Goal: Find specific page/section: Find specific page/section

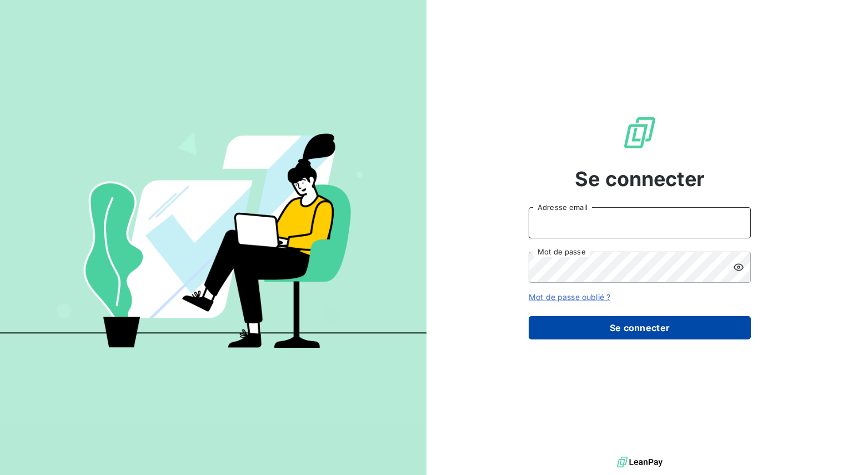
type input "[EMAIL_ADDRESS][DOMAIN_NAME]"
click at [561, 316] on button "Se connecter" at bounding box center [639, 327] width 222 height 23
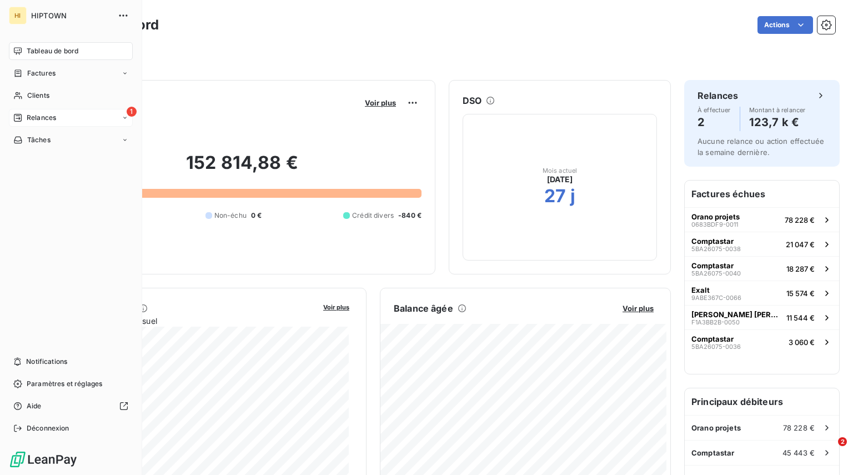
click at [38, 114] on span "Relances" at bounding box center [41, 118] width 29 height 10
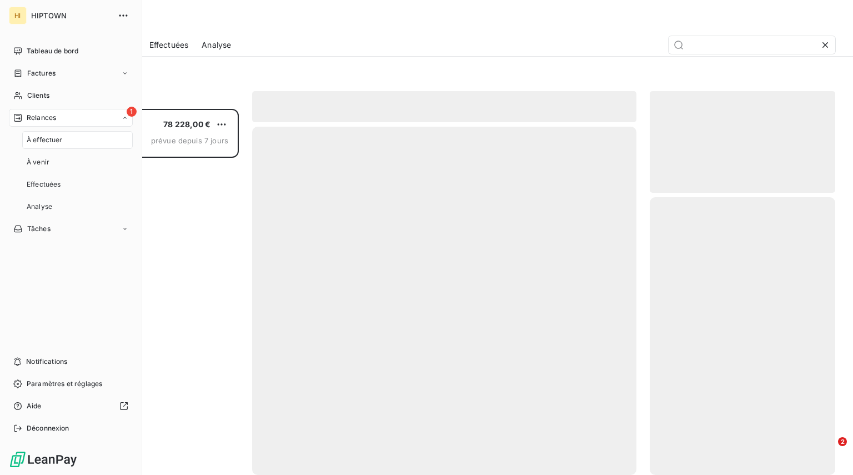
scroll to position [357, 177]
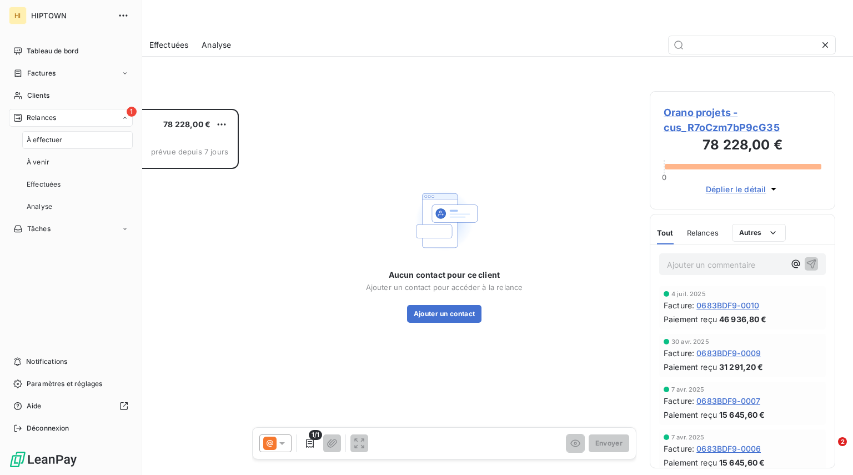
click at [39, 137] on span "À effectuer" at bounding box center [45, 140] width 36 height 10
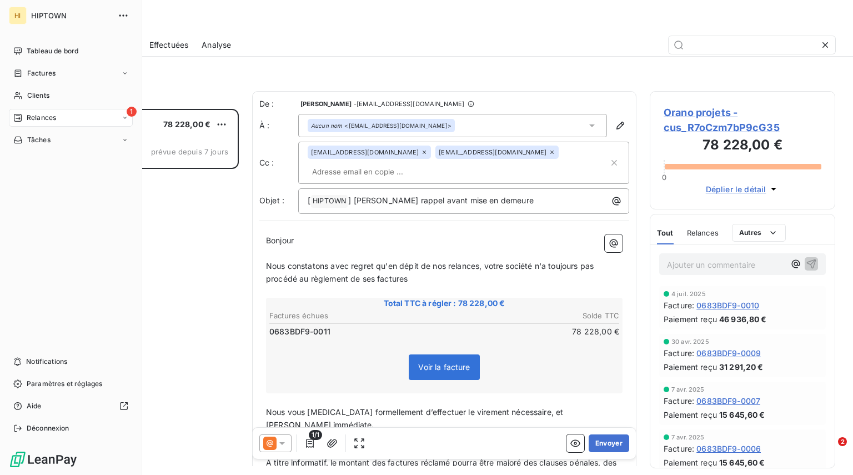
click at [63, 63] on nav "Tableau de bord Factures Clients 1 Relances Tâches" at bounding box center [71, 95] width 124 height 107
click at [63, 66] on div "Factures" at bounding box center [71, 73] width 124 height 18
